Goal: Find specific page/section: Find specific page/section

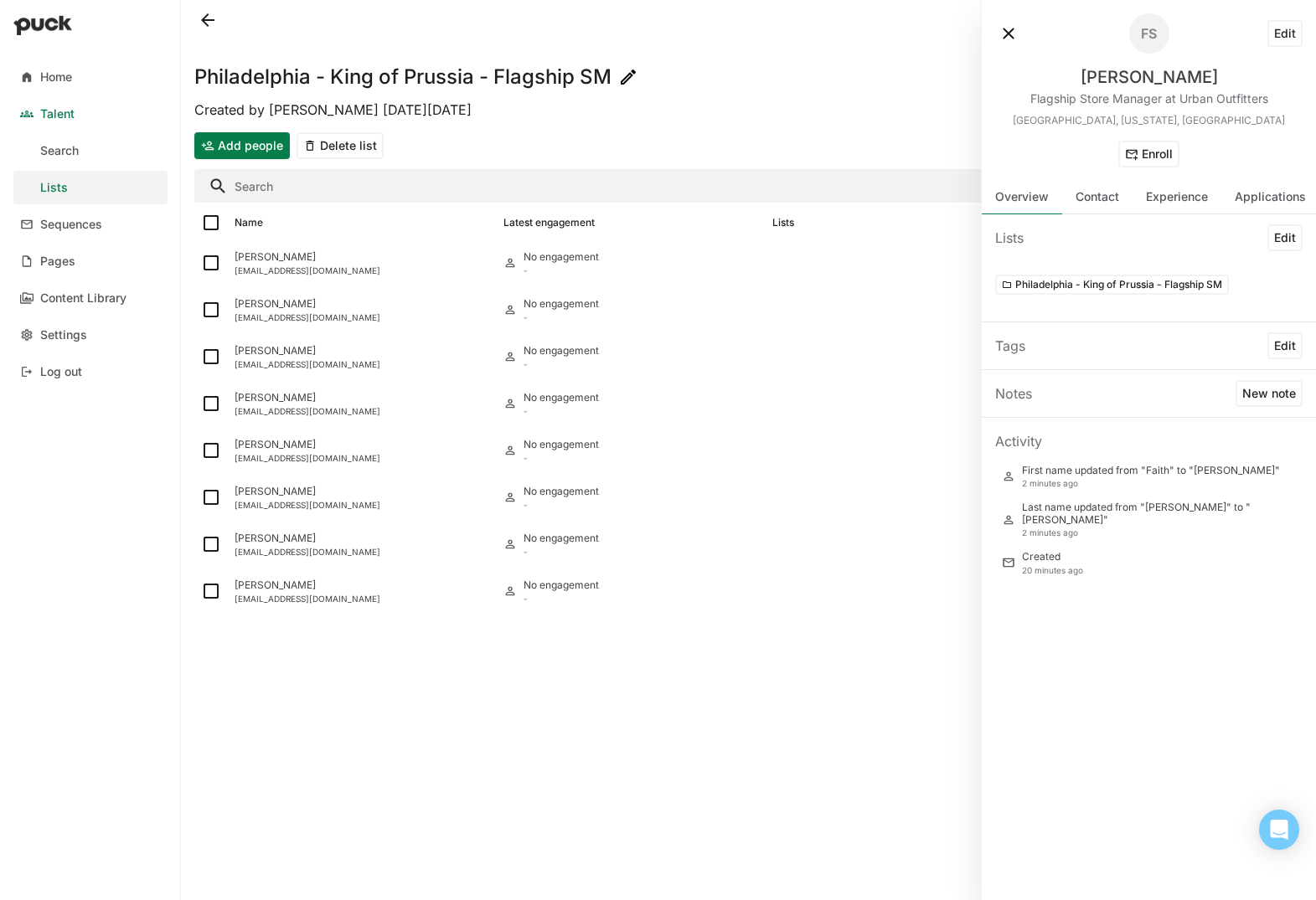
click at [205, 18] on button at bounding box center [208, 20] width 27 height 27
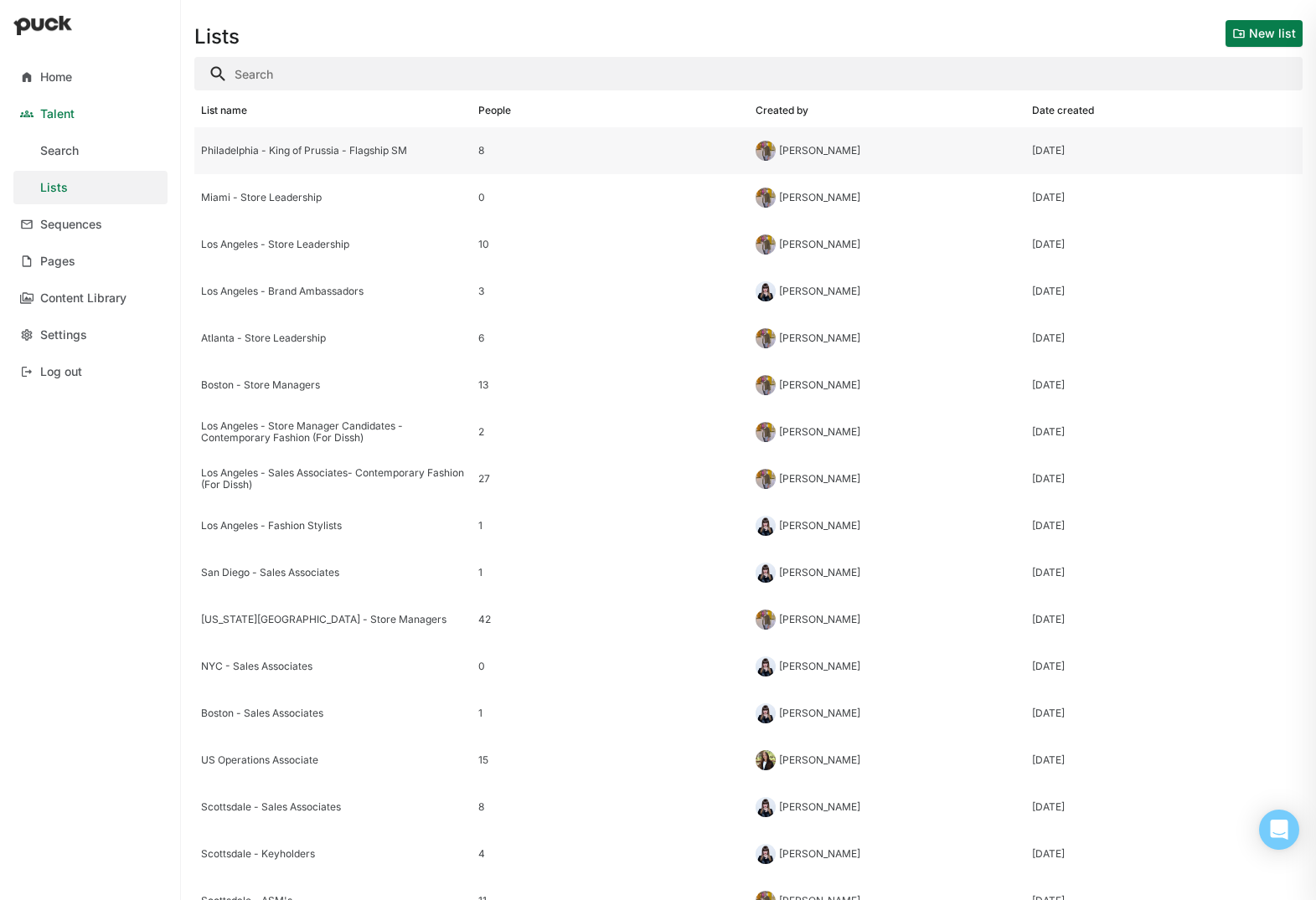
click at [427, 157] on div "Philadelphia - King of Prussia - Flagship SM" at bounding box center [333, 151] width 278 height 46
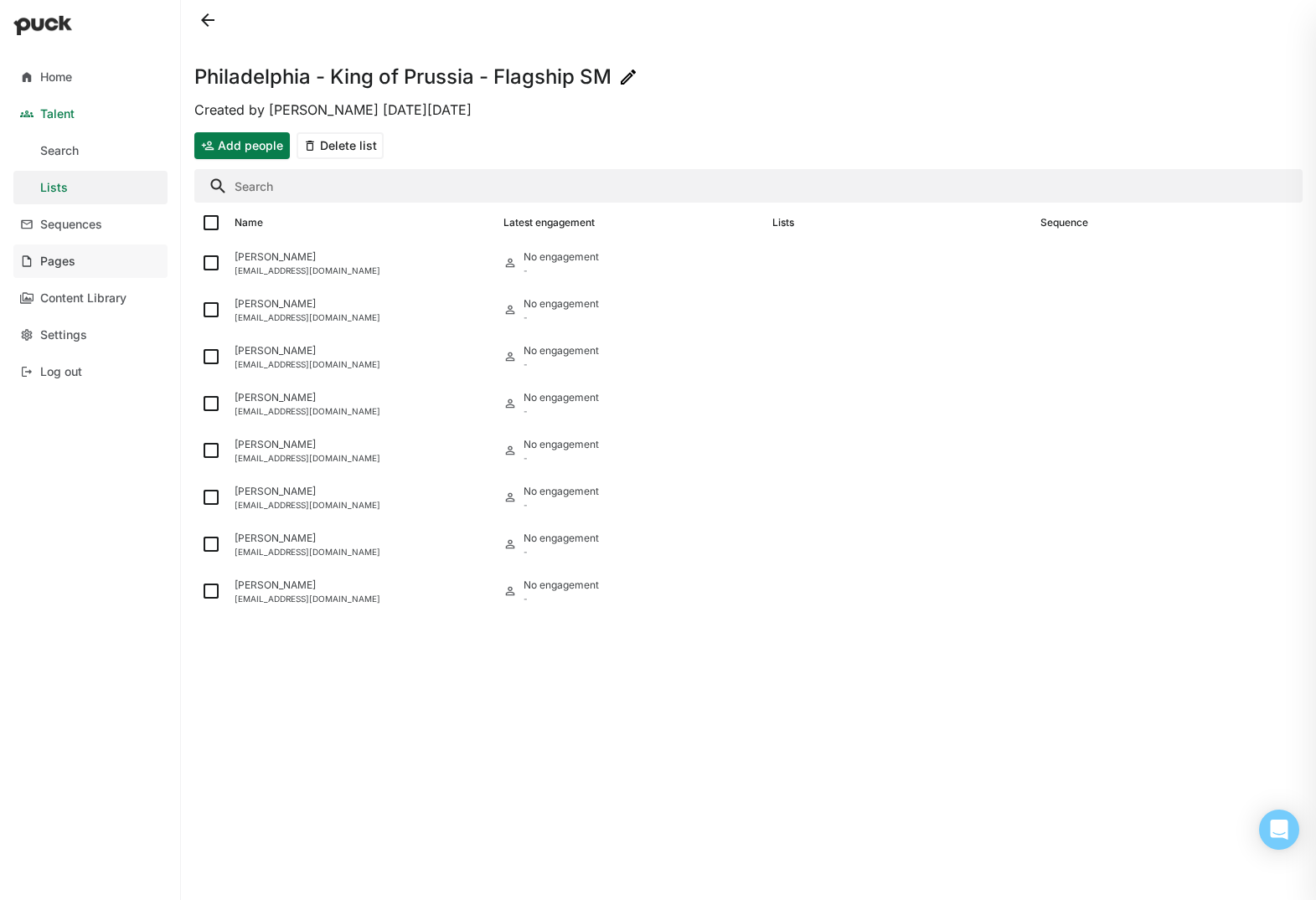
click at [74, 259] on div "Pages" at bounding box center [58, 261] width 35 height 15
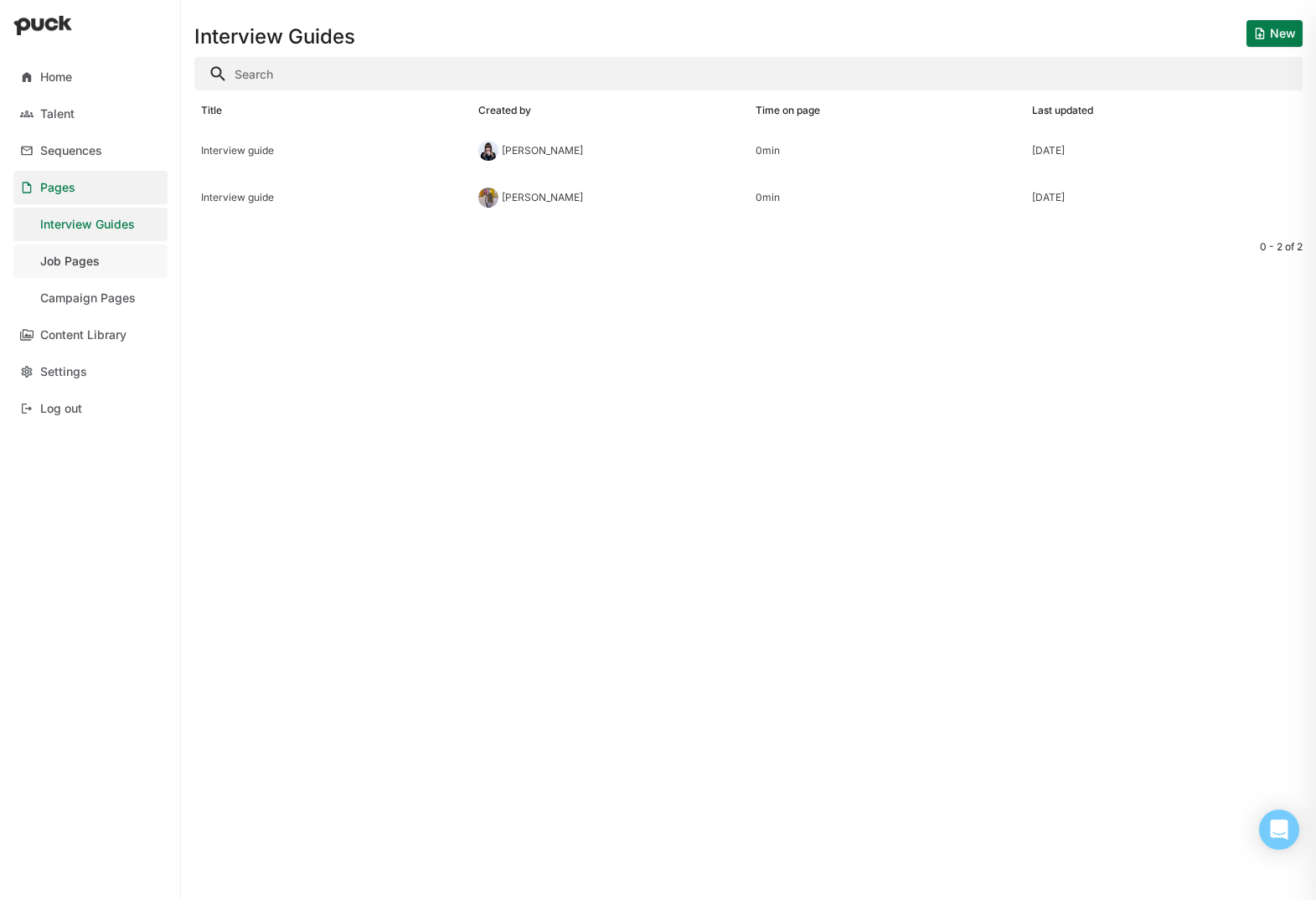
click at [100, 265] on link "Job Pages" at bounding box center [90, 261] width 154 height 34
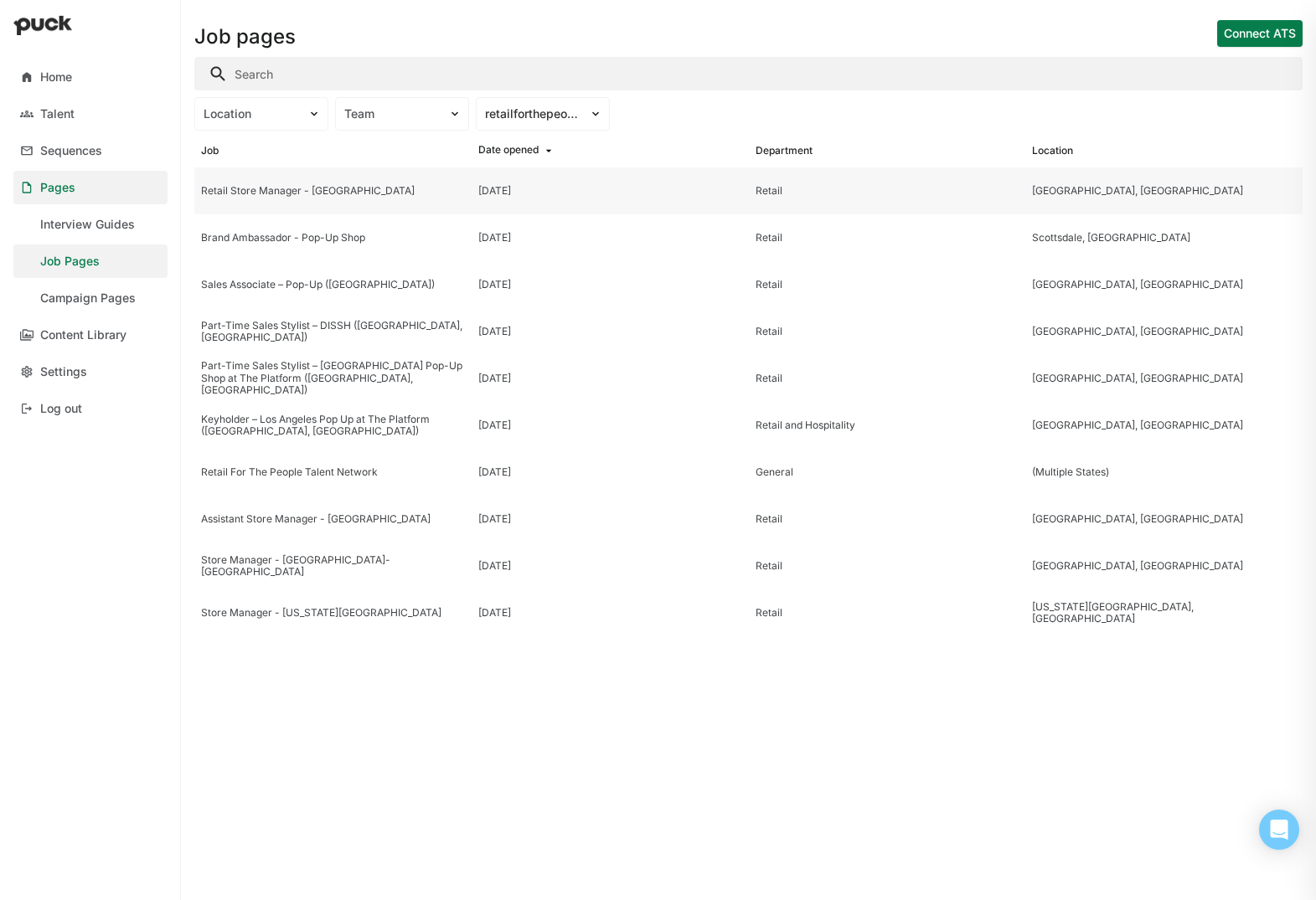
click at [415, 194] on div "Retail Store Manager - [GEOGRAPHIC_DATA]" at bounding box center [333, 191] width 264 height 12
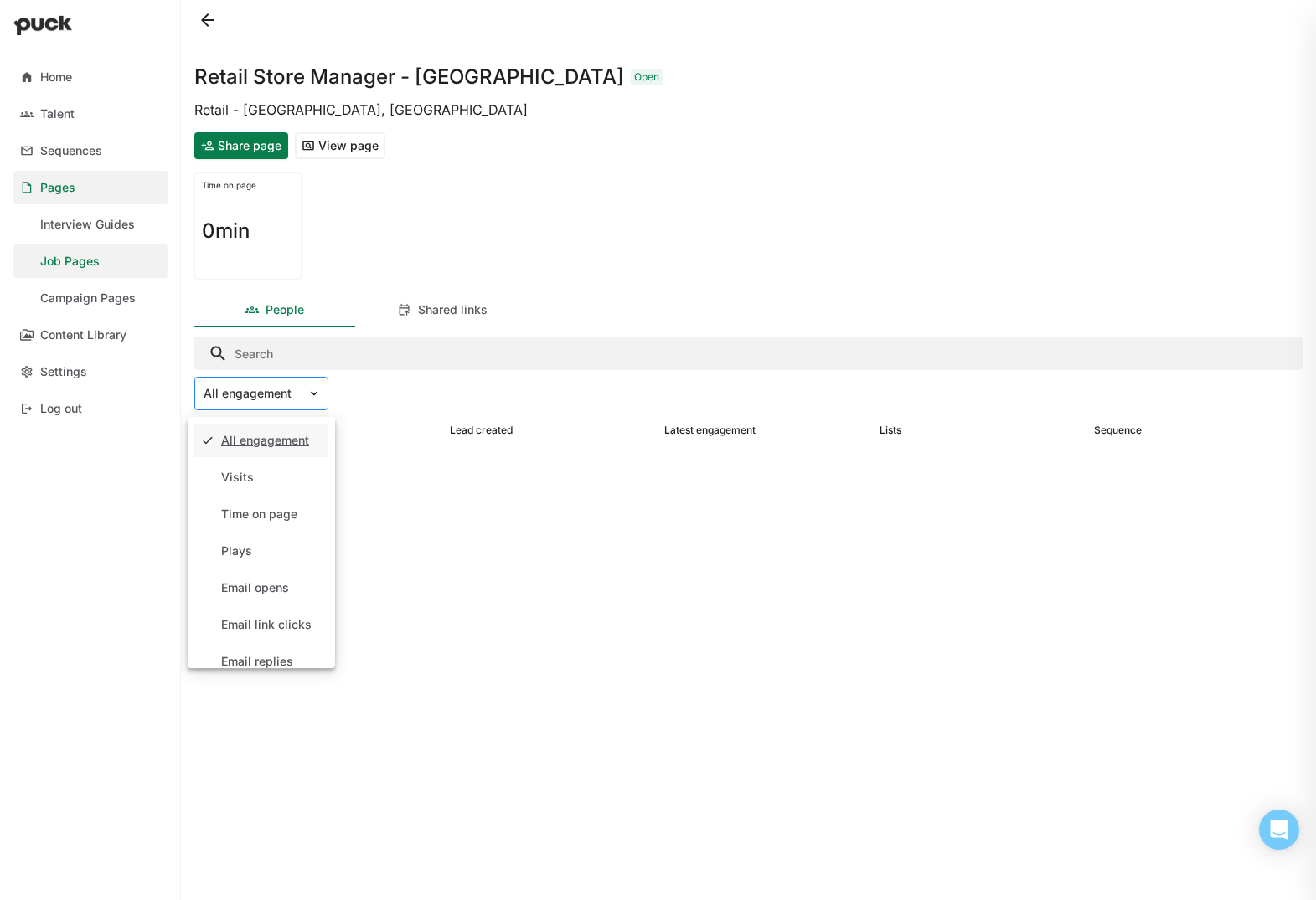
click at [295, 389] on div at bounding box center [251, 394] width 96 height 17
click at [288, 473] on div "Visits" at bounding box center [261, 477] width 134 height 34
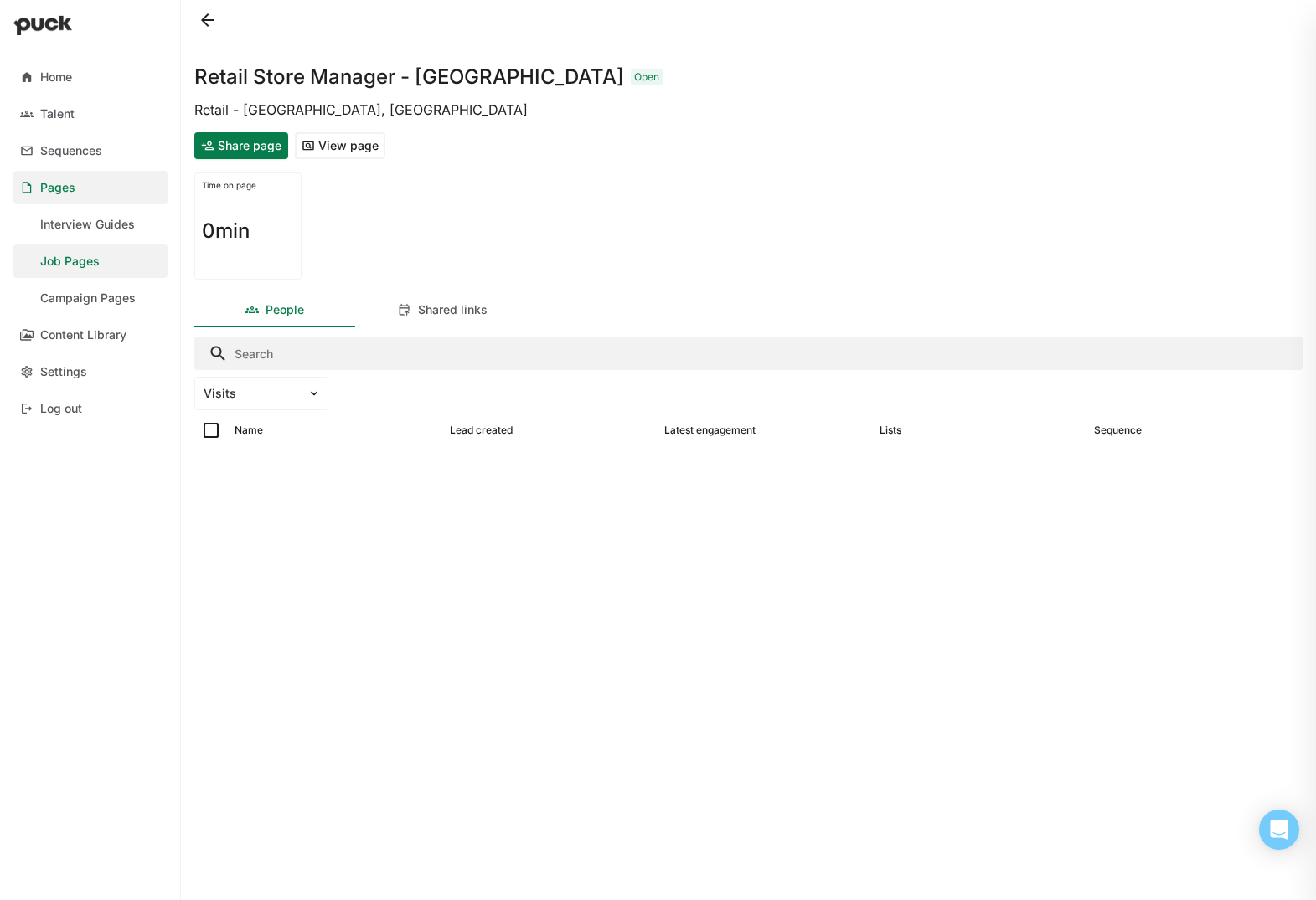
click at [212, 19] on button at bounding box center [208, 20] width 27 height 27
